Goal: Task Accomplishment & Management: Use online tool/utility

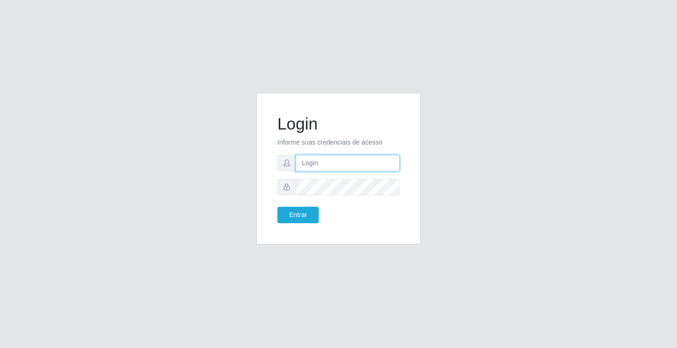
drag, startPoint x: 0, startPoint y: 0, endPoint x: 326, endPoint y: 158, distance: 361.9
click at [326, 158] on input "text" at bounding box center [348, 163] width 104 height 16
type input "anacarla@ideal"
click at [316, 208] on button "Entrar" at bounding box center [298, 215] width 41 height 16
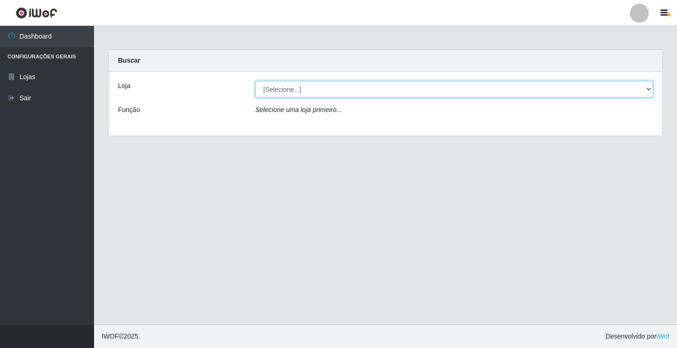
click at [649, 89] on select "[Selecione...] Ideal - Conceição" at bounding box center [454, 89] width 398 height 16
select select "231"
click at [255, 81] on select "[Selecione...] Ideal - Conceição" at bounding box center [454, 89] width 398 height 16
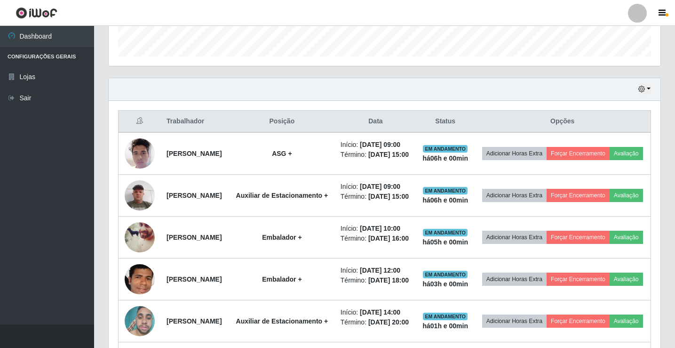
scroll to position [282, 0]
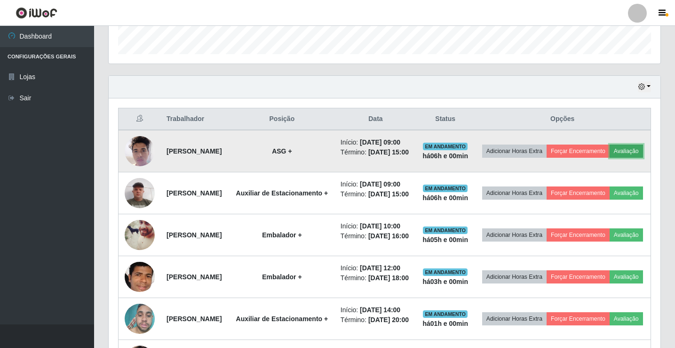
click at [610, 158] on button "Avaliação" at bounding box center [626, 150] width 33 height 13
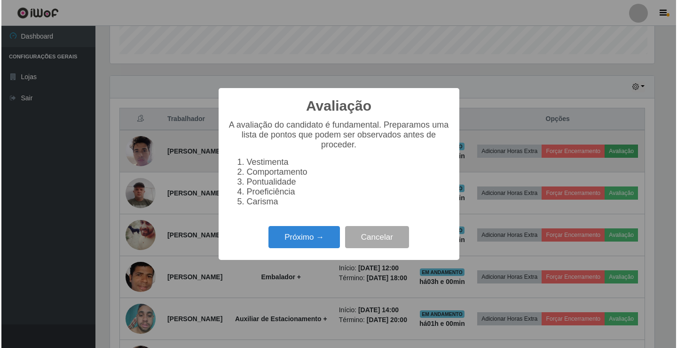
scroll to position [195, 547]
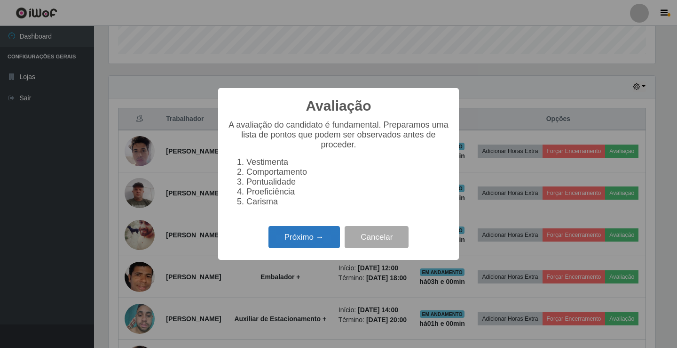
click at [323, 243] on button "Próximo →" at bounding box center [305, 237] width 72 height 22
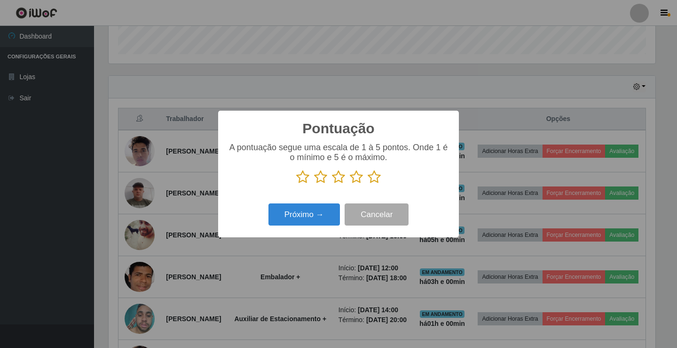
click at [376, 175] on icon at bounding box center [374, 177] width 13 height 14
click at [368, 184] on input "radio" at bounding box center [368, 184] width 0 height 0
click at [316, 212] on button "Próximo →" at bounding box center [305, 214] width 72 height 22
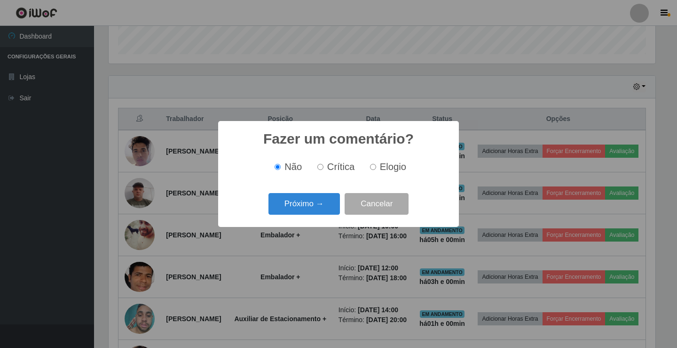
click at [316, 212] on button "Próximo →" at bounding box center [305, 204] width 72 height 22
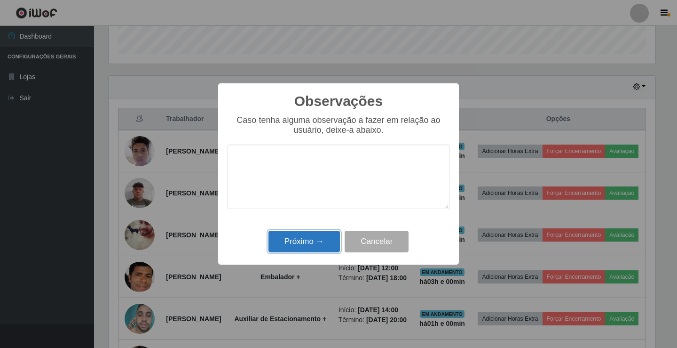
click at [310, 238] on button "Próximo →" at bounding box center [305, 242] width 72 height 22
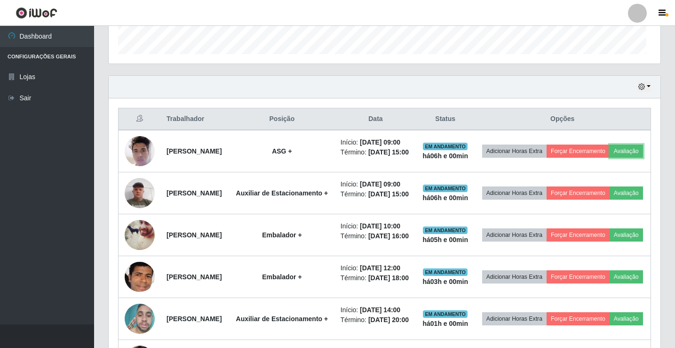
scroll to position [195, 552]
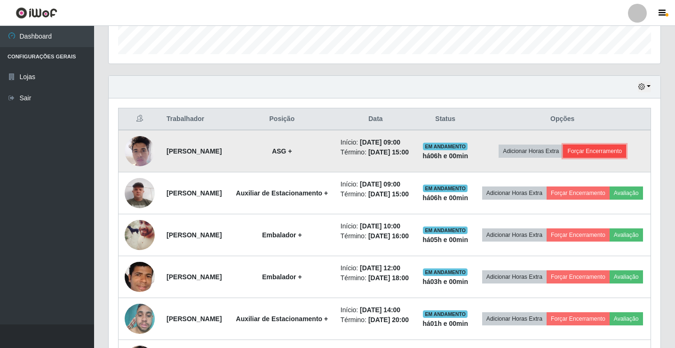
click at [599, 158] on button "Forçar Encerramento" at bounding box center [594, 150] width 63 height 13
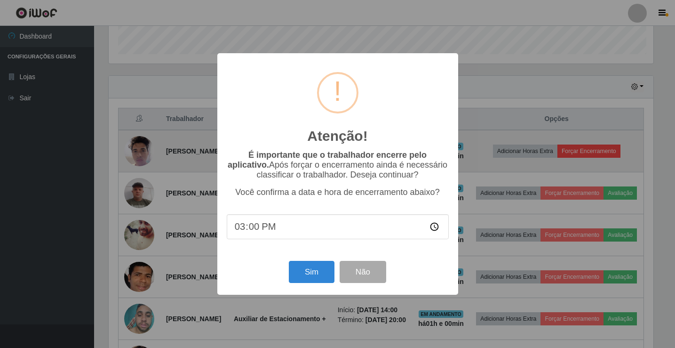
scroll to position [195, 547]
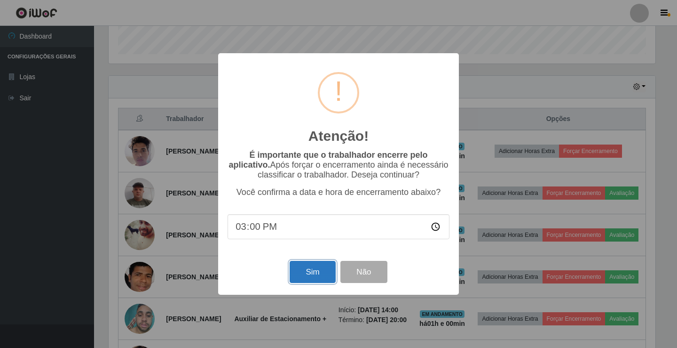
click at [304, 277] on button "Sim" at bounding box center [313, 272] width 46 height 22
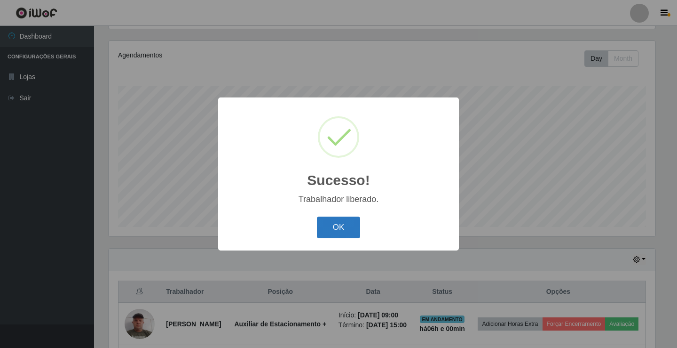
click at [324, 234] on button "OK" at bounding box center [339, 227] width 44 height 22
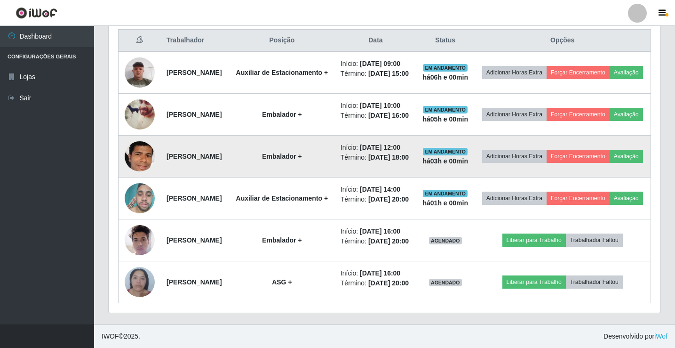
scroll to position [462, 0]
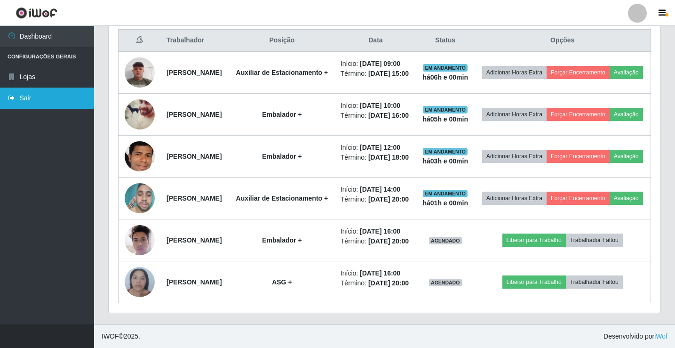
click at [79, 96] on link "Sair" at bounding box center [47, 97] width 94 height 21
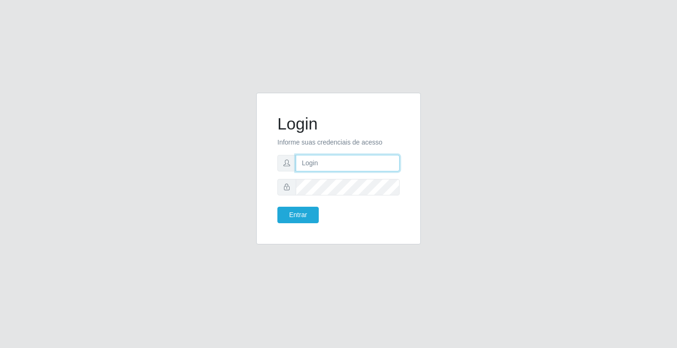
click at [357, 165] on input "text" at bounding box center [348, 163] width 104 height 16
type input "anacarla@ideal"
click at [291, 217] on button "Entrar" at bounding box center [298, 215] width 41 height 16
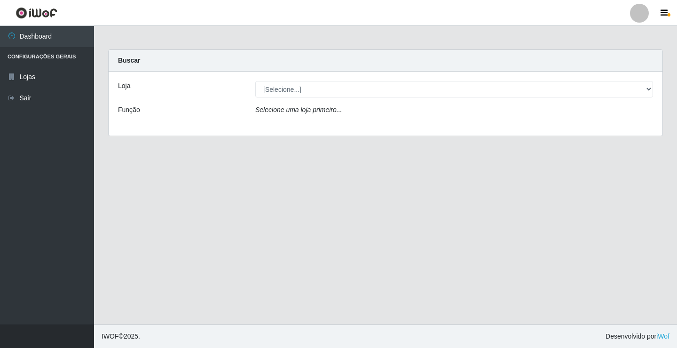
click at [654, 89] on div "[Selecione...] Ideal - Conceição" at bounding box center [454, 89] width 412 height 16
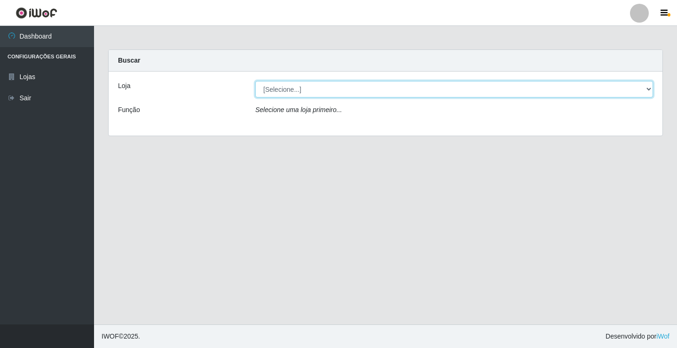
click at [652, 89] on select "[Selecione...] Ideal - Conceição" at bounding box center [454, 89] width 398 height 16
select select "231"
click at [255, 81] on select "[Selecione...] Ideal - Conceição" at bounding box center [454, 89] width 398 height 16
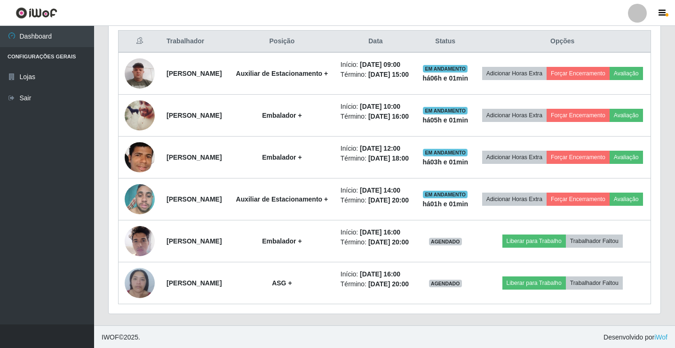
scroll to position [376, 0]
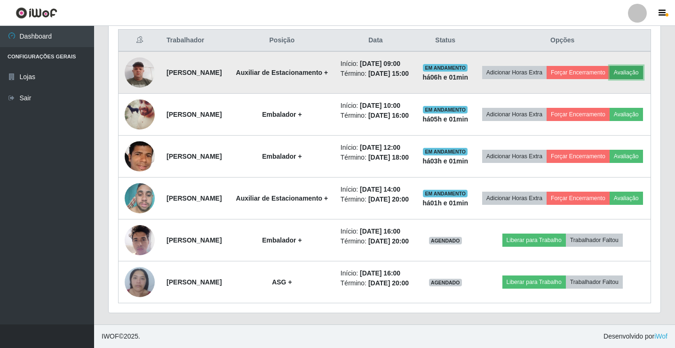
click at [610, 70] on button "Avaliação" at bounding box center [626, 72] width 33 height 13
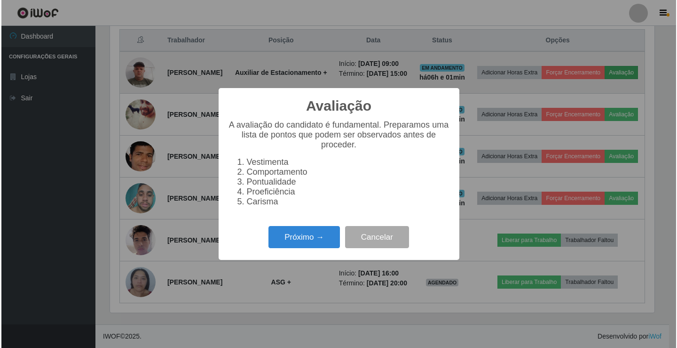
scroll to position [195, 547]
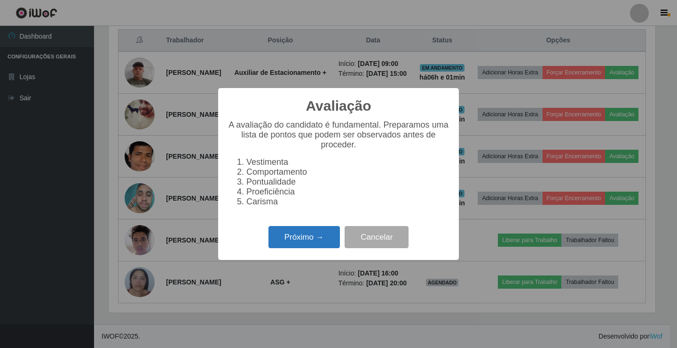
click at [318, 244] on button "Próximo →" at bounding box center [305, 237] width 72 height 22
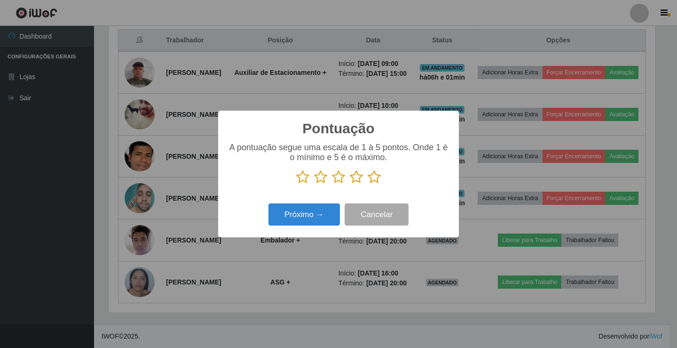
click at [372, 180] on icon at bounding box center [374, 177] width 13 height 14
click at [368, 184] on input "radio" at bounding box center [368, 184] width 0 height 0
click at [328, 215] on button "Próximo →" at bounding box center [305, 214] width 72 height 22
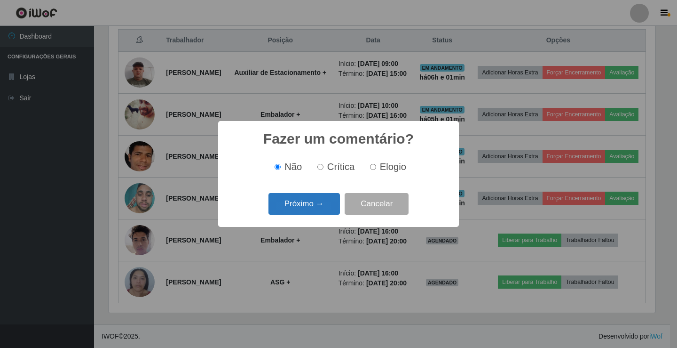
click at [325, 210] on button "Próximo →" at bounding box center [305, 204] width 72 height 22
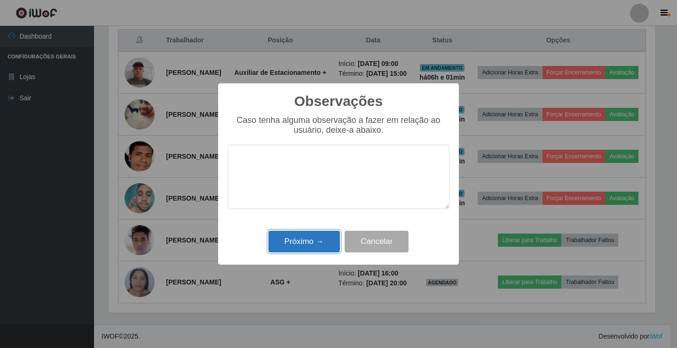
click at [318, 243] on button "Próximo →" at bounding box center [305, 242] width 72 height 22
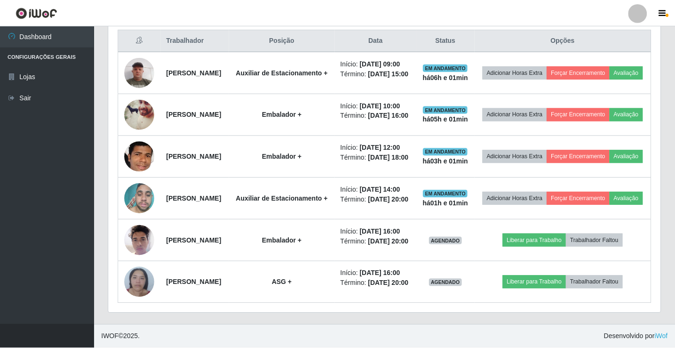
scroll to position [195, 552]
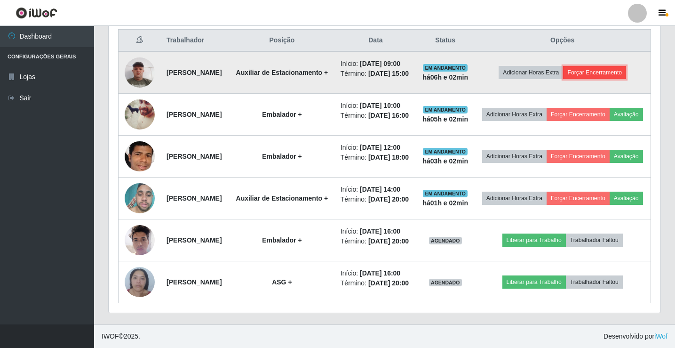
click at [596, 67] on button "Forçar Encerramento" at bounding box center [594, 72] width 63 height 13
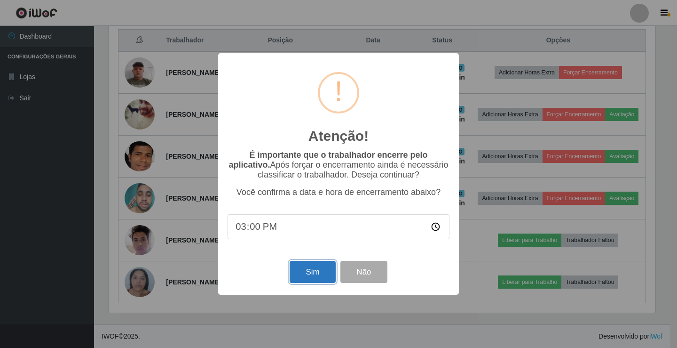
click at [302, 273] on button "Sim" at bounding box center [313, 272] width 46 height 22
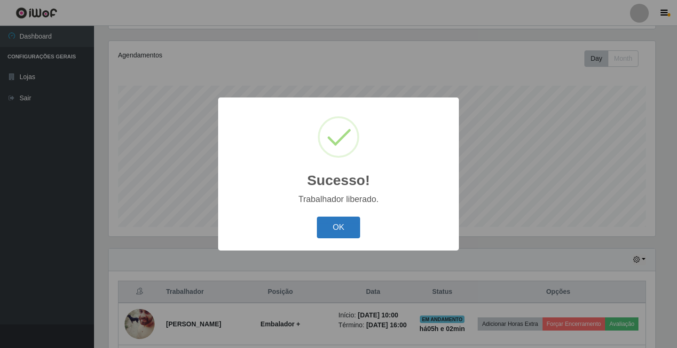
click at [342, 226] on button "OK" at bounding box center [339, 227] width 44 height 22
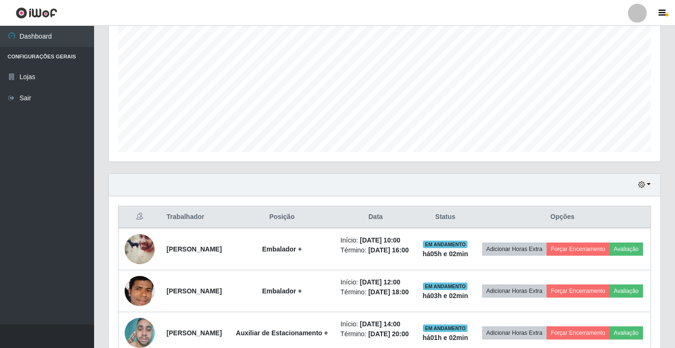
scroll to position [298, 0]
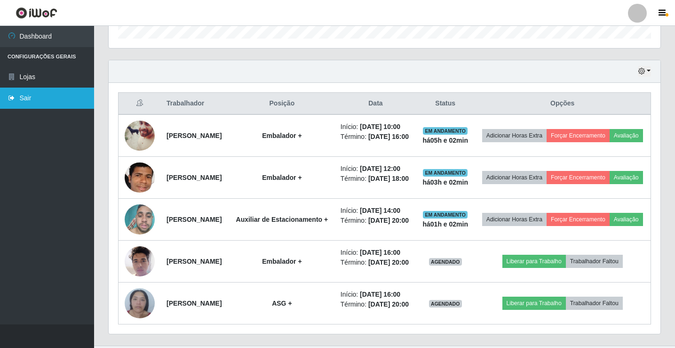
click at [49, 108] on link "Sair" at bounding box center [47, 97] width 94 height 21
